Goal: Ask a question

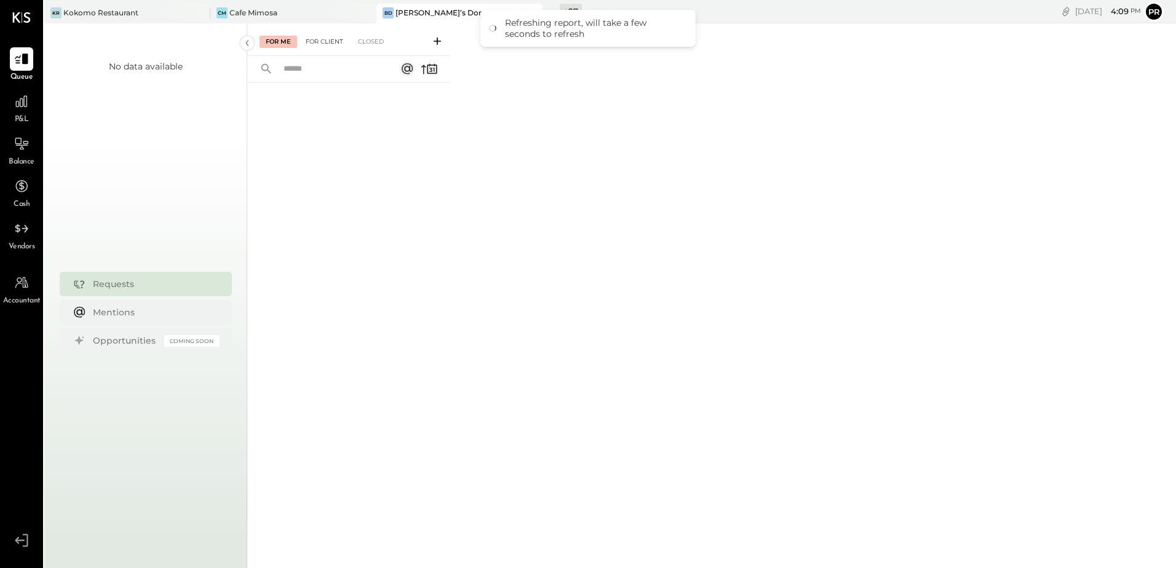
click at [320, 42] on div "For Client" at bounding box center [325, 42] width 50 height 12
click at [137, 16] on div "Kokomo Restaurant" at bounding box center [100, 12] width 75 height 10
click at [323, 41] on div "For Client" at bounding box center [325, 42] width 50 height 12
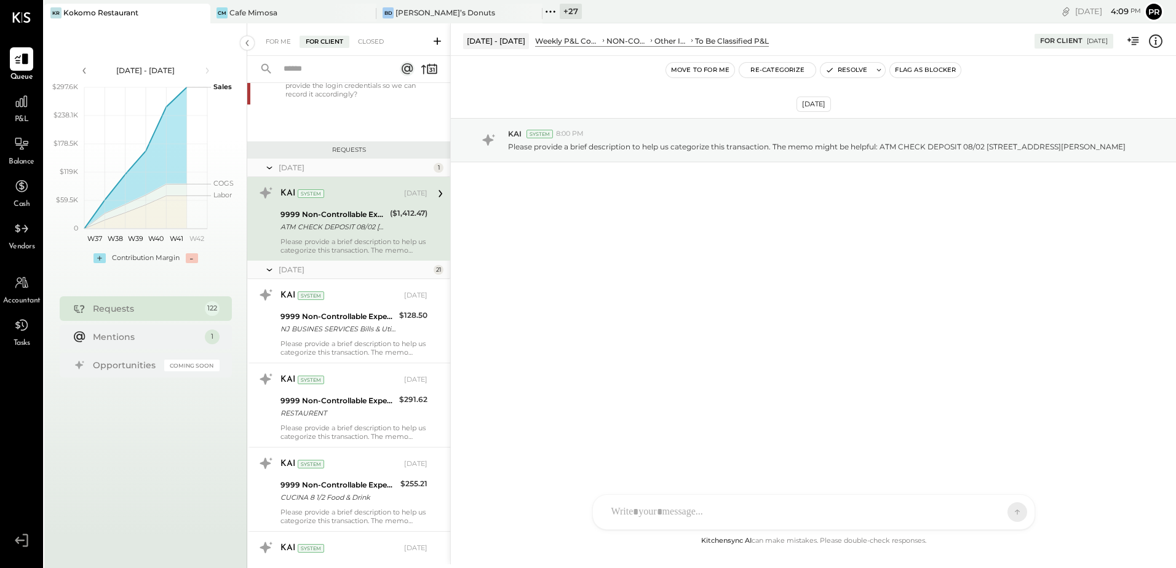
scroll to position [677, 0]
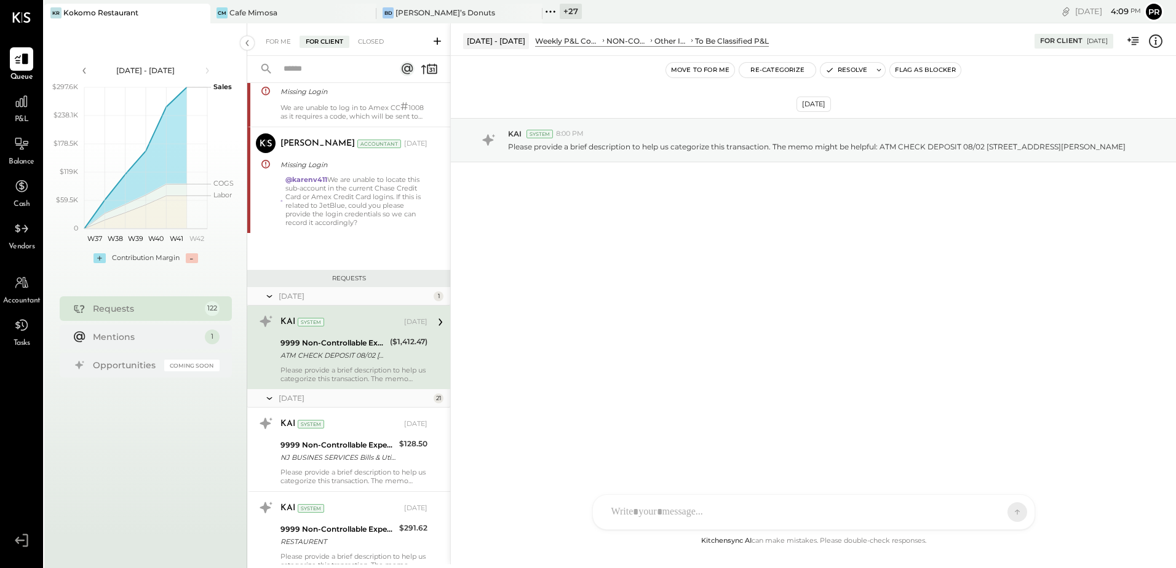
click at [437, 39] on icon at bounding box center [437, 41] width 12 height 12
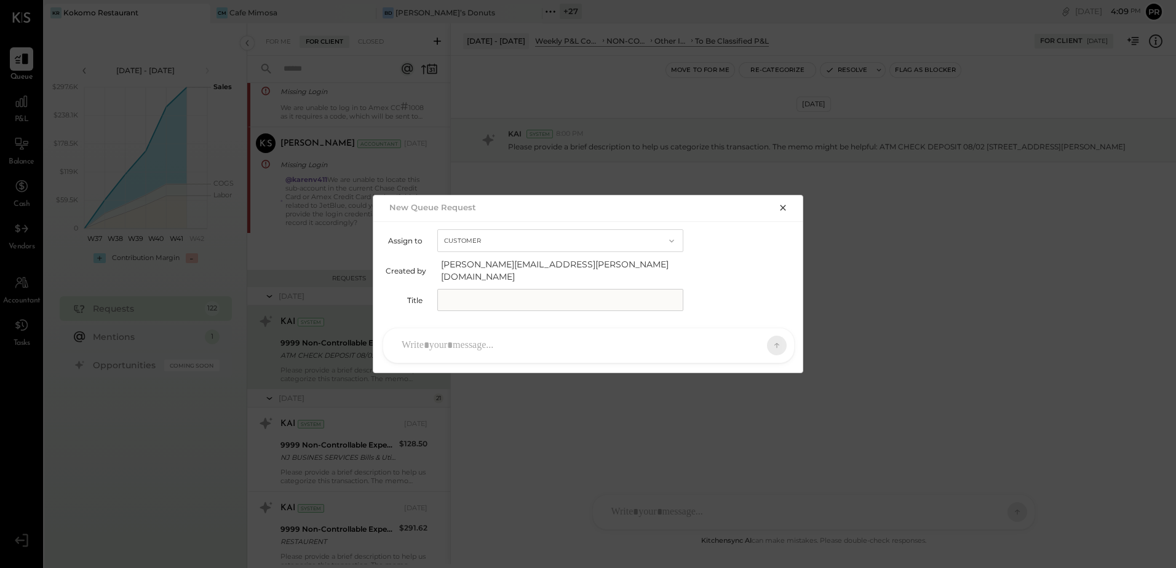
click at [502, 291] on input "text" at bounding box center [560, 300] width 246 height 22
type input "**********"
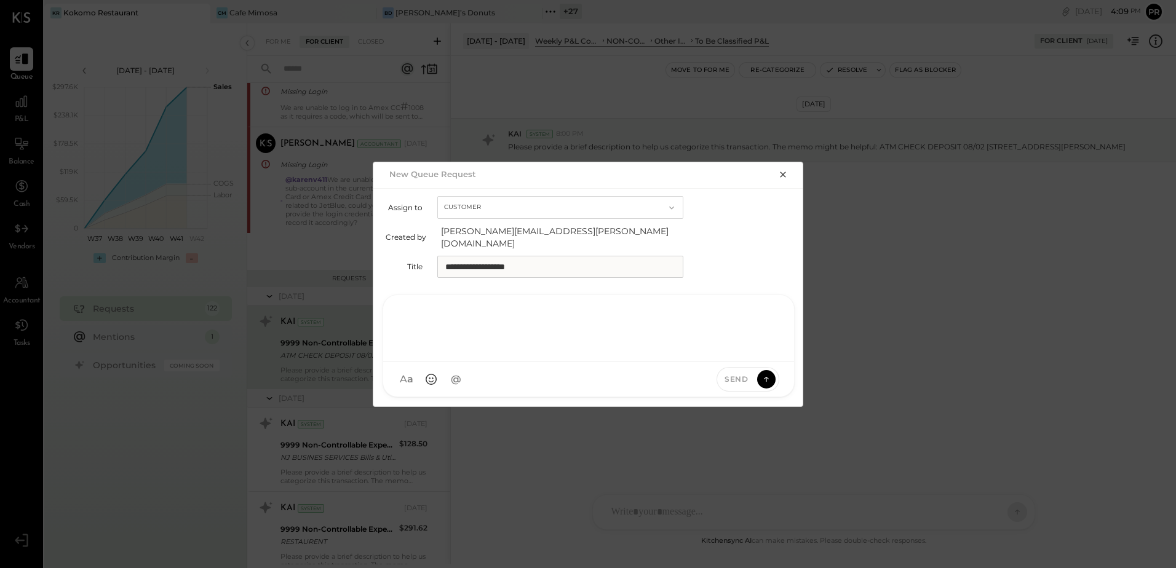
click at [485, 339] on div at bounding box center [588, 327] width 386 height 49
click at [768, 373] on icon at bounding box center [766, 379] width 11 height 12
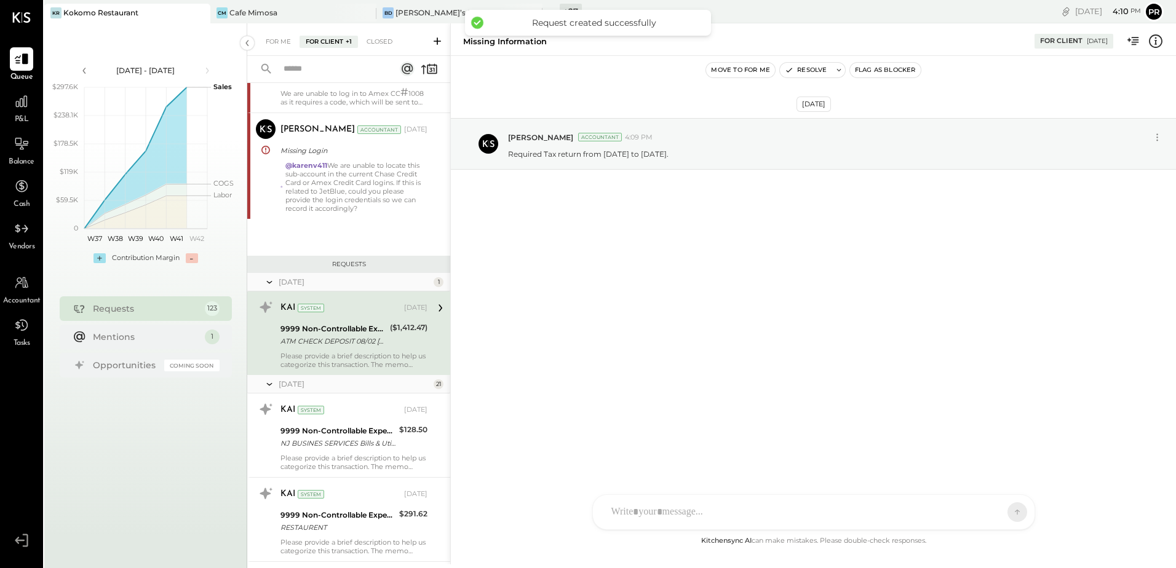
scroll to position [9659, 0]
